Goal: Find specific page/section: Find specific page/section

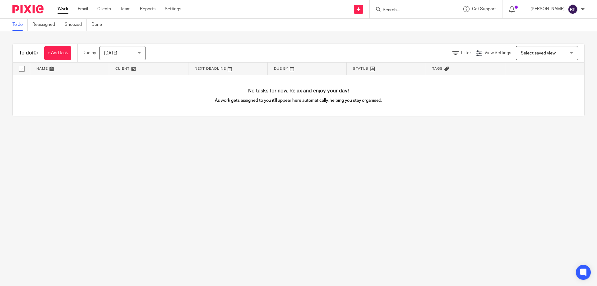
click at [404, 11] on input "Search" at bounding box center [410, 10] width 56 height 6
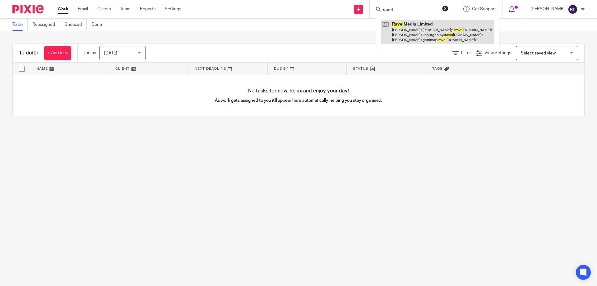
type input "ravel"
click at [430, 29] on link at bounding box center [438, 32] width 114 height 25
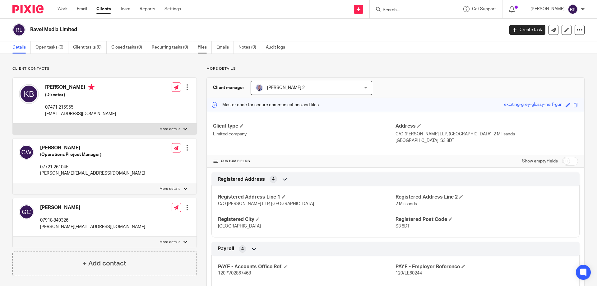
click at [204, 48] on link "Files" at bounding box center [205, 47] width 14 height 12
